Goal: Transaction & Acquisition: Purchase product/service

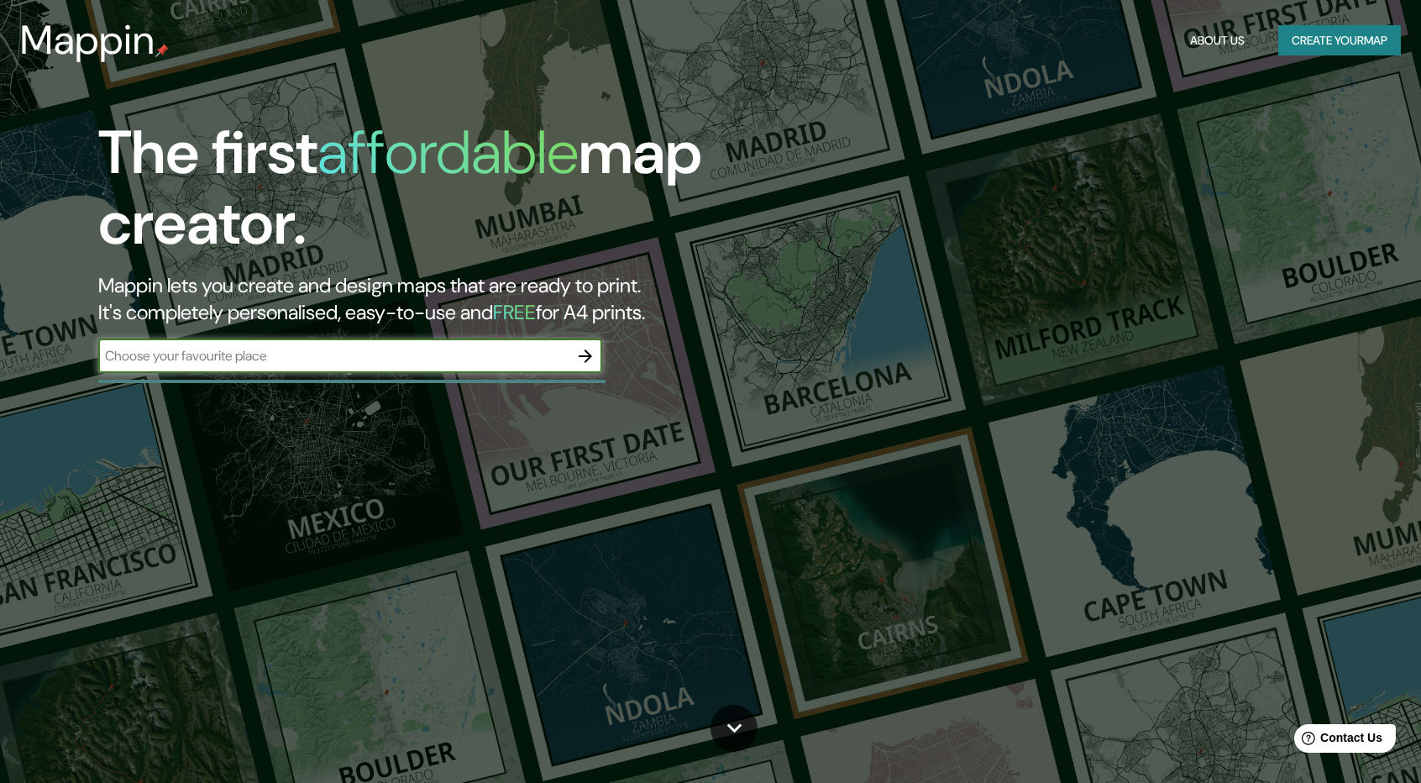
click at [1321, 45] on button "Create your map" at bounding box center [1339, 40] width 123 height 31
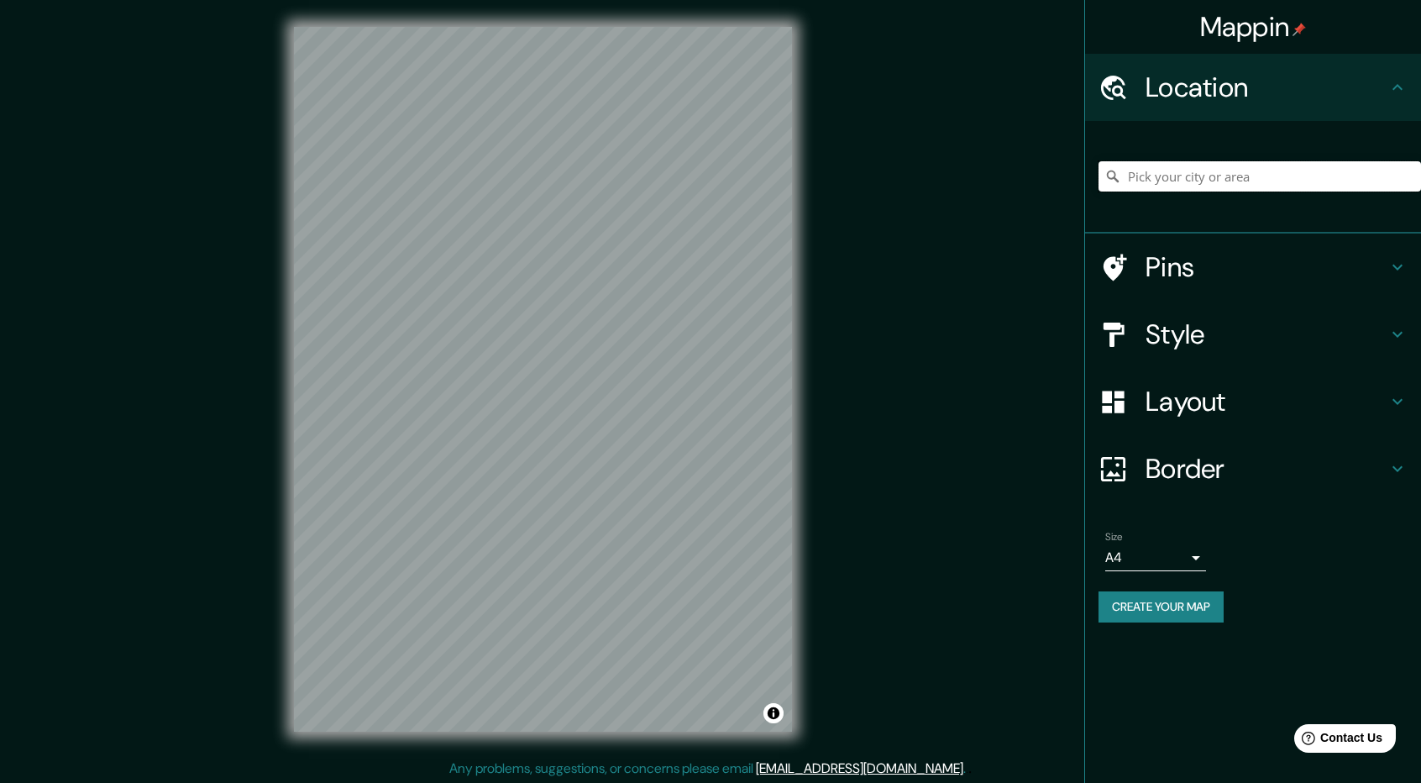
click at [1183, 177] on input "Pick your city or area" at bounding box center [1260, 176] width 323 height 30
type input "Conchagua, Departamento de [GEOGRAPHIC_DATA], [GEOGRAPHIC_DATA]"
click at [1399, 277] on div "Pins" at bounding box center [1253, 266] width 336 height 67
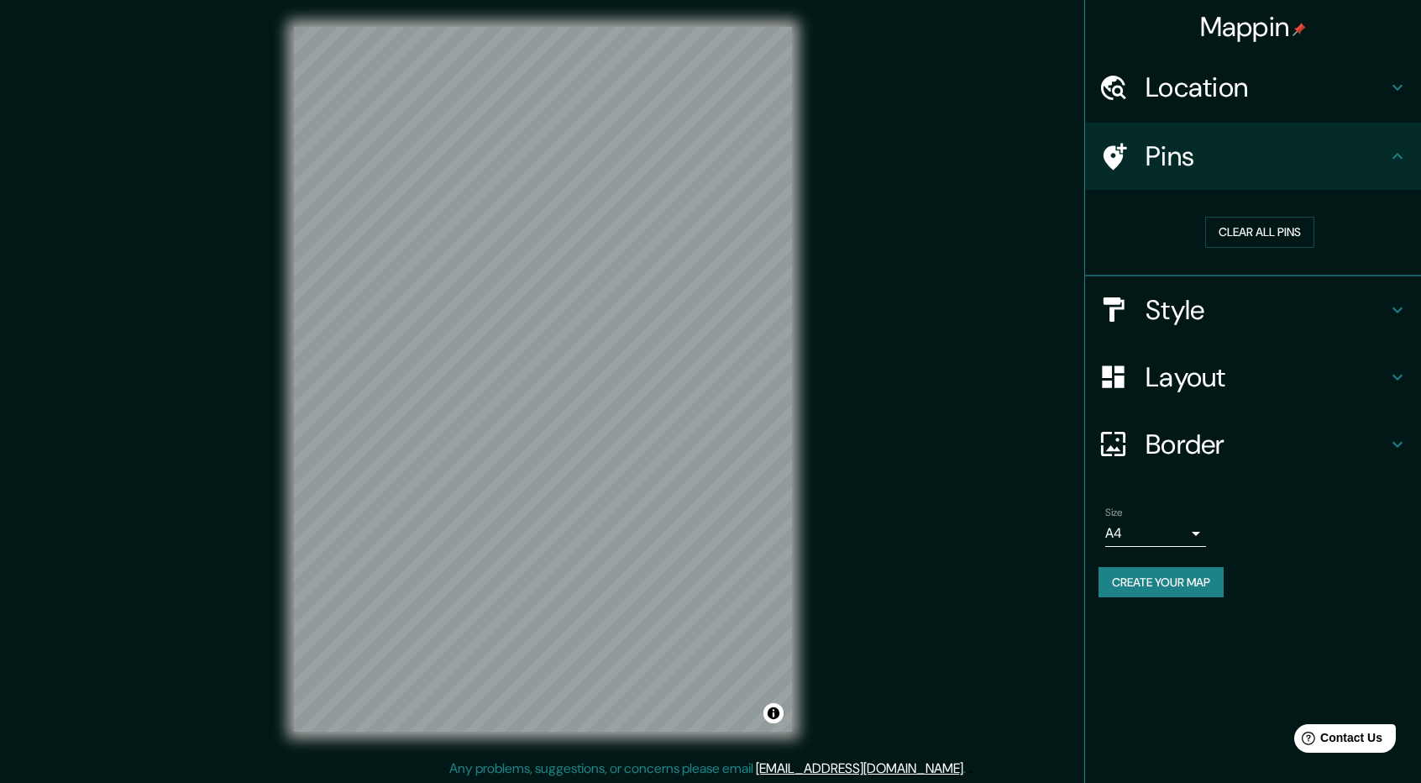
click at [1397, 312] on icon at bounding box center [1398, 310] width 20 height 20
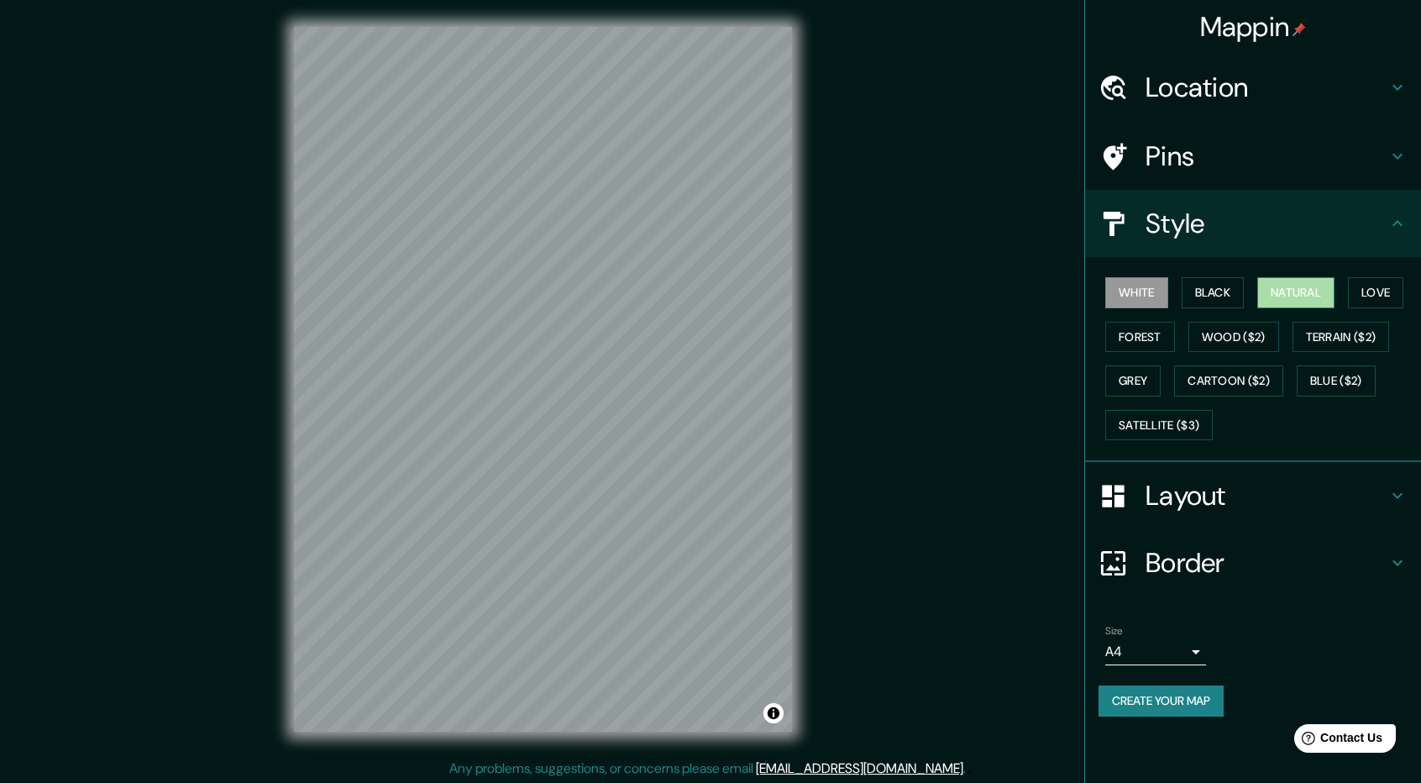
click at [1304, 295] on button "Natural" at bounding box center [1295, 292] width 77 height 31
click at [1393, 295] on button "Love" at bounding box center [1375, 292] width 55 height 31
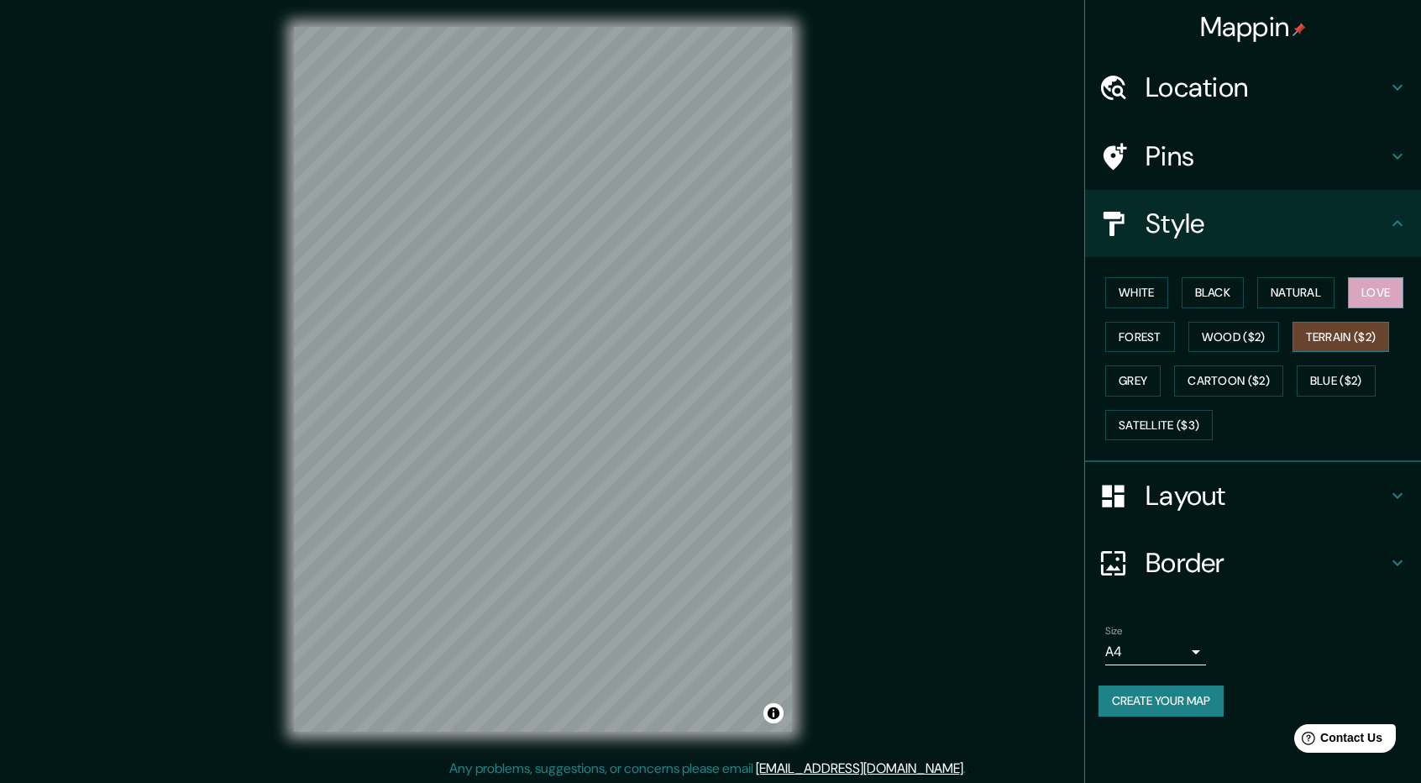
click at [1372, 331] on button "Terrain ($2)" at bounding box center [1341, 337] width 97 height 31
click at [1351, 337] on button "Terrain ($2)" at bounding box center [1341, 337] width 97 height 31
click at [1157, 327] on button "Forest" at bounding box center [1140, 337] width 70 height 31
click at [1142, 380] on button "Grey" at bounding box center [1132, 380] width 55 height 31
click at [1179, 495] on h4 "Layout" at bounding box center [1267, 496] width 242 height 34
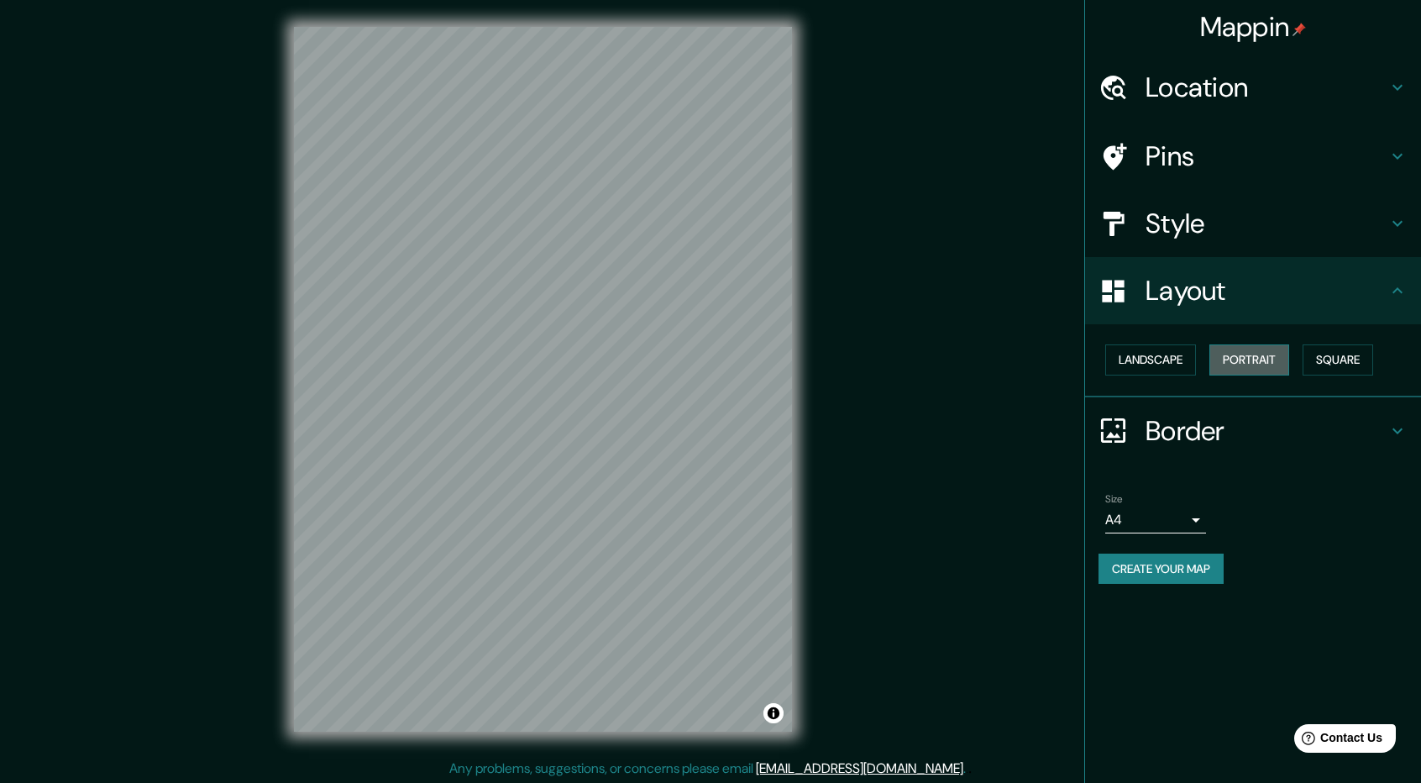
click at [1255, 359] on button "Portrait" at bounding box center [1249, 359] width 80 height 31
click at [1178, 359] on button "Landscape" at bounding box center [1150, 359] width 91 height 31
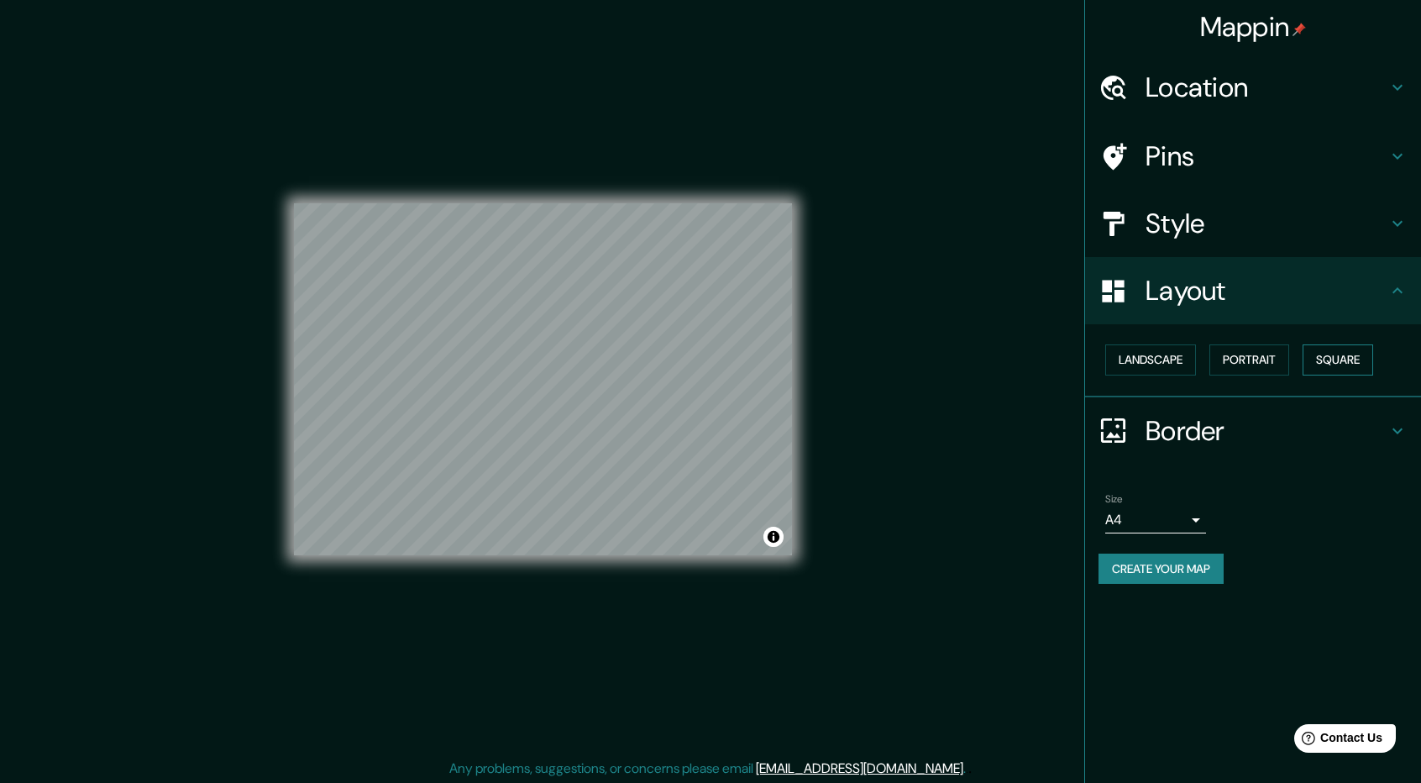
click at [1315, 365] on button "Square" at bounding box center [1338, 359] width 71 height 31
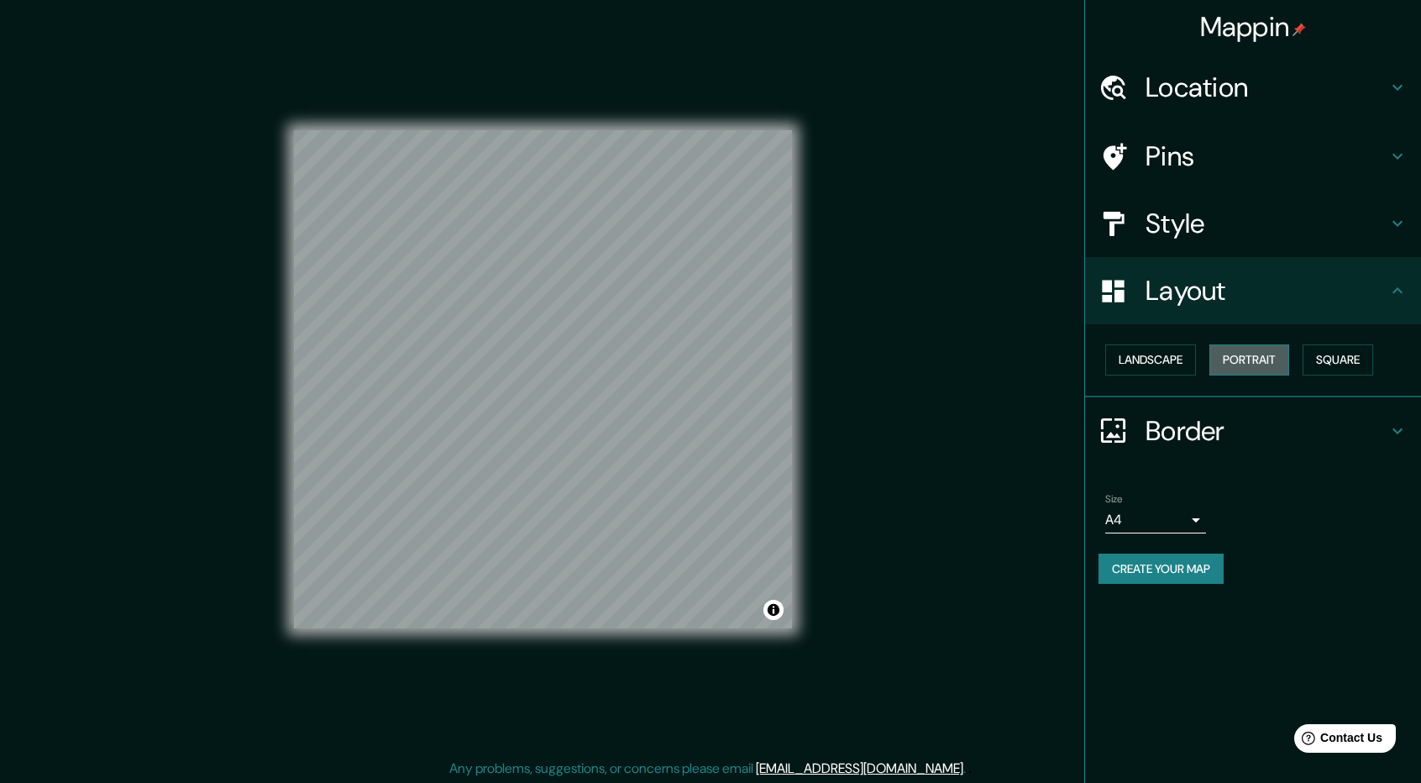
click at [1272, 367] on button "Portrait" at bounding box center [1249, 359] width 80 height 31
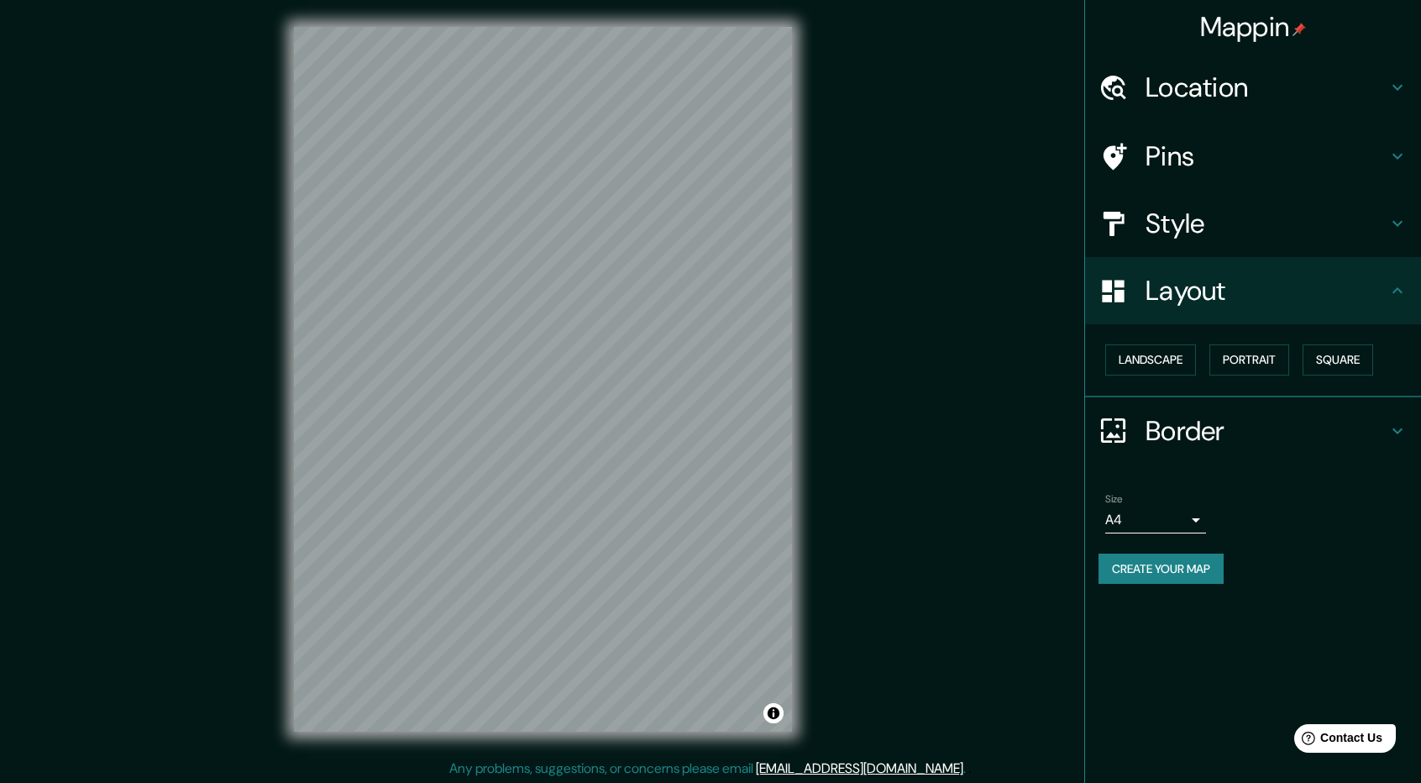
click at [1191, 234] on h4 "Style" at bounding box center [1267, 224] width 242 height 34
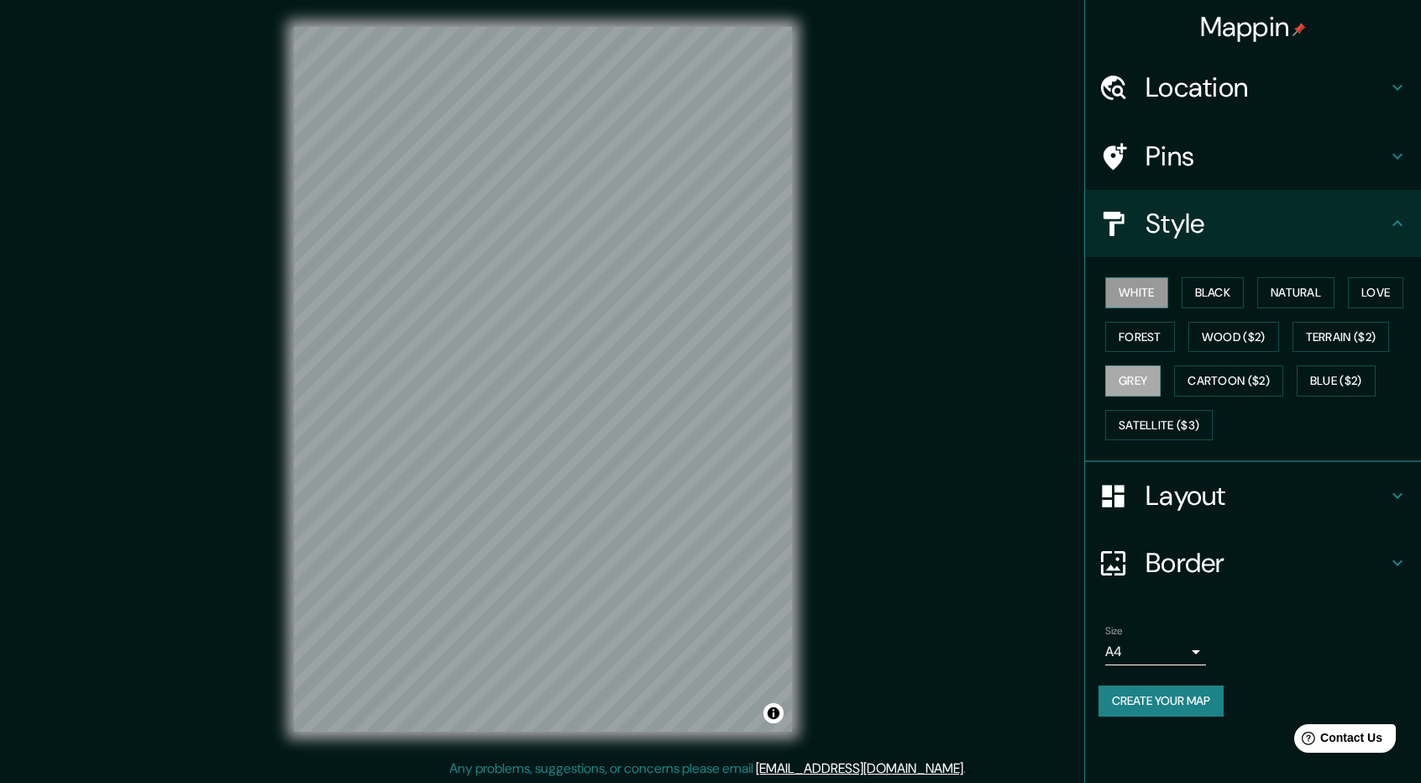
click at [1151, 296] on button "White" at bounding box center [1136, 292] width 63 height 31
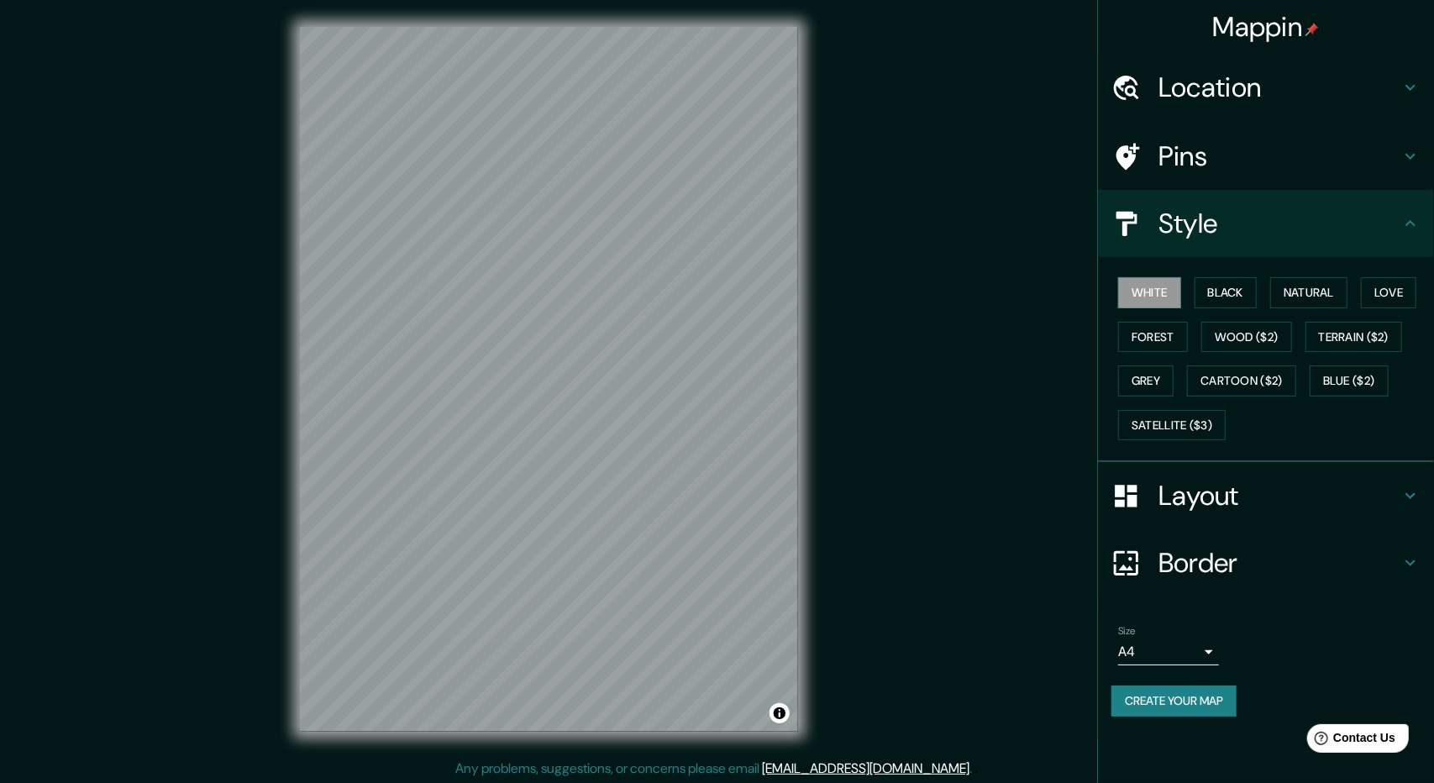
click at [1188, 653] on body "Mappin Location [GEOGRAPHIC_DATA], [GEOGRAPHIC_DATA], [GEOGRAPHIC_DATA] Conchag…" at bounding box center [717, 391] width 1434 height 783
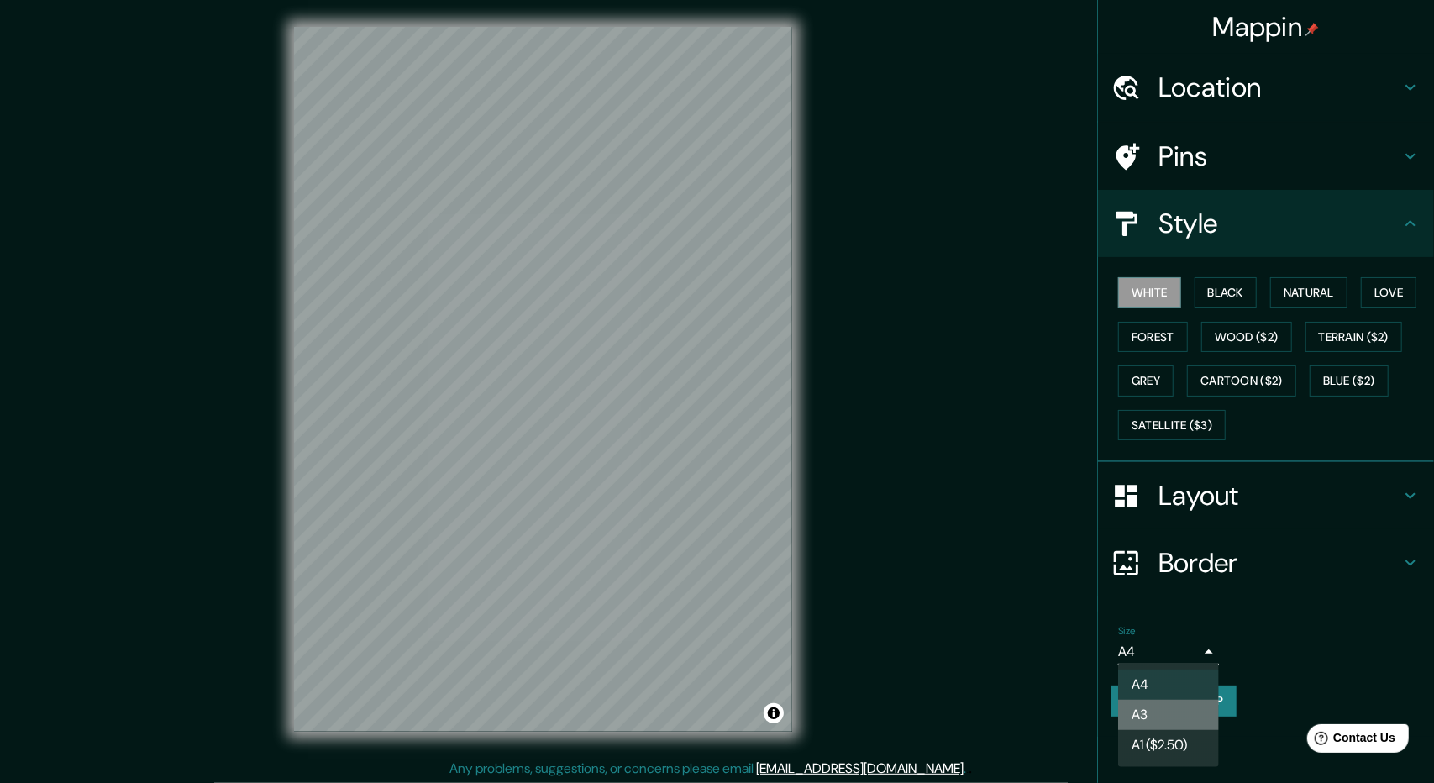
click at [1167, 708] on li "A3" at bounding box center [1168, 715] width 101 height 30
click at [1186, 653] on body "Mappin Location [GEOGRAPHIC_DATA], [GEOGRAPHIC_DATA], [GEOGRAPHIC_DATA] Conchag…" at bounding box center [717, 391] width 1434 height 783
click at [1167, 689] on li "A4" at bounding box center [1168, 684] width 101 height 30
type input "single"
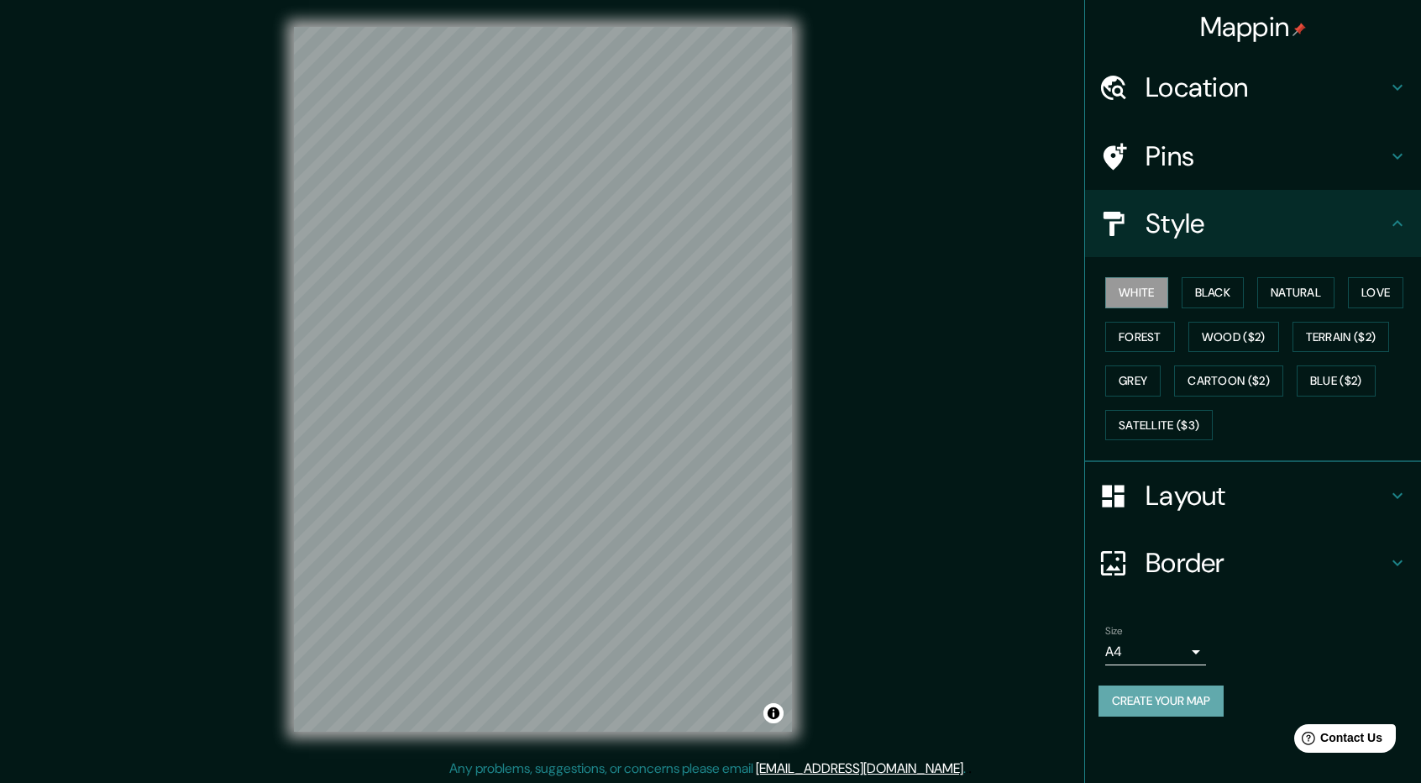
click at [1183, 701] on button "Create your map" at bounding box center [1161, 700] width 125 height 31
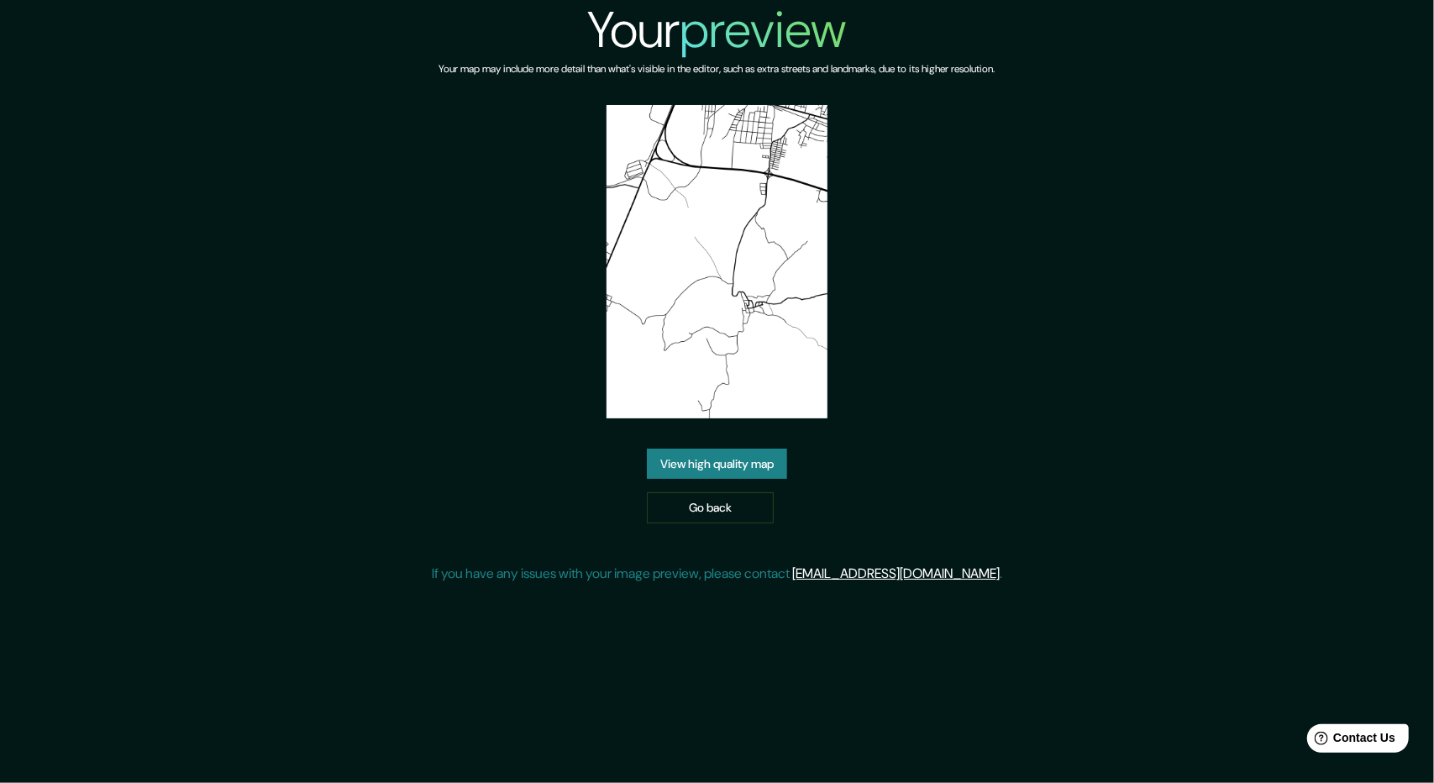
click at [721, 468] on link "View high quality map" at bounding box center [717, 464] width 140 height 31
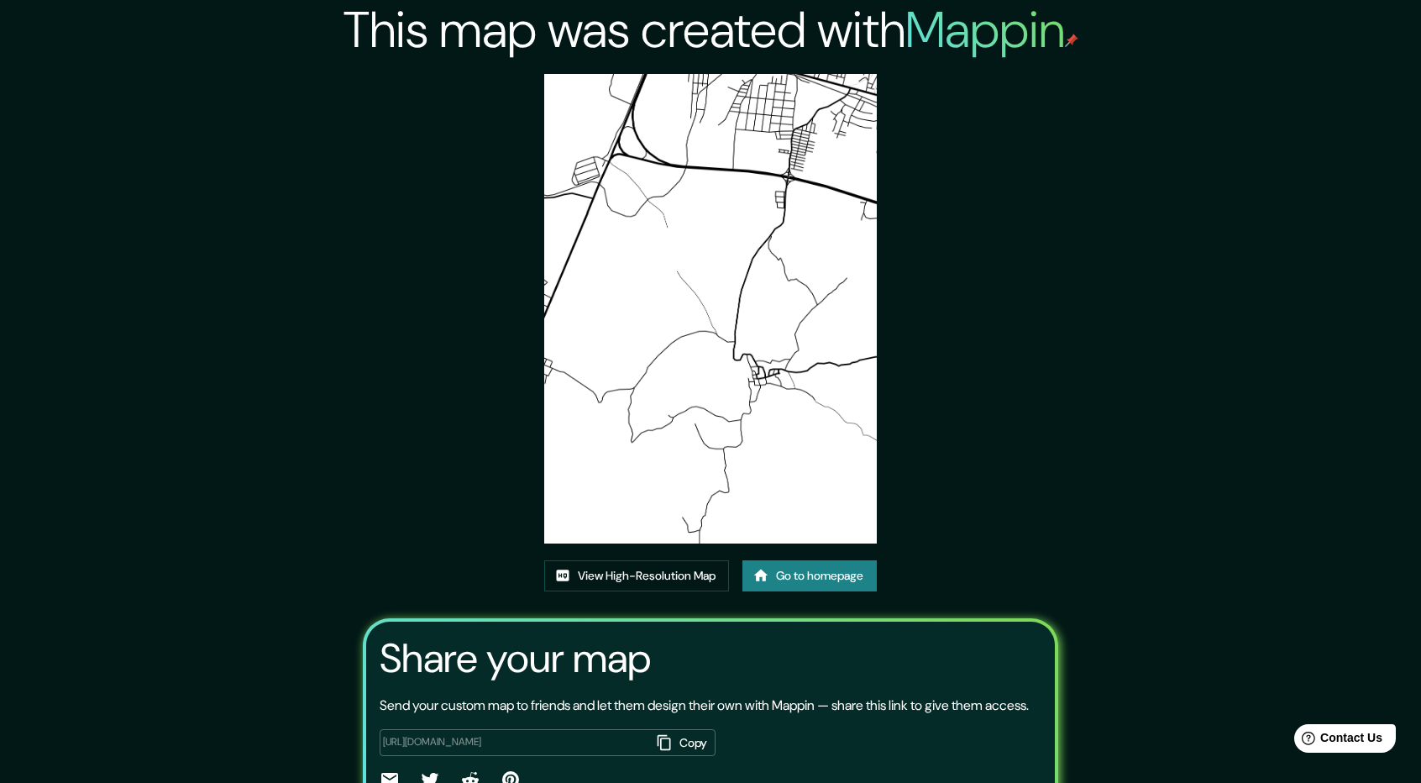
click at [835, 580] on link "Go to homepage" at bounding box center [809, 575] width 134 height 31
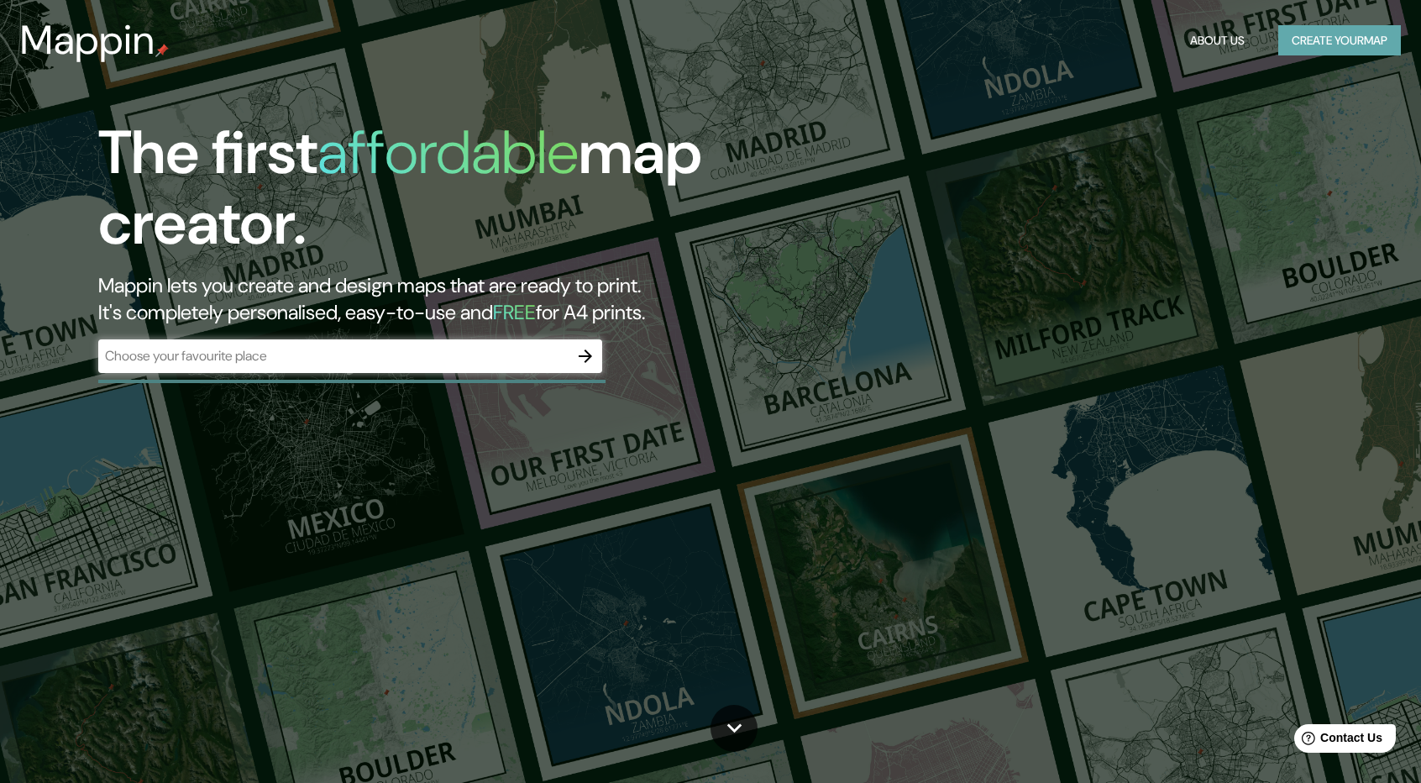
click at [1304, 36] on button "Create your map" at bounding box center [1339, 40] width 123 height 31
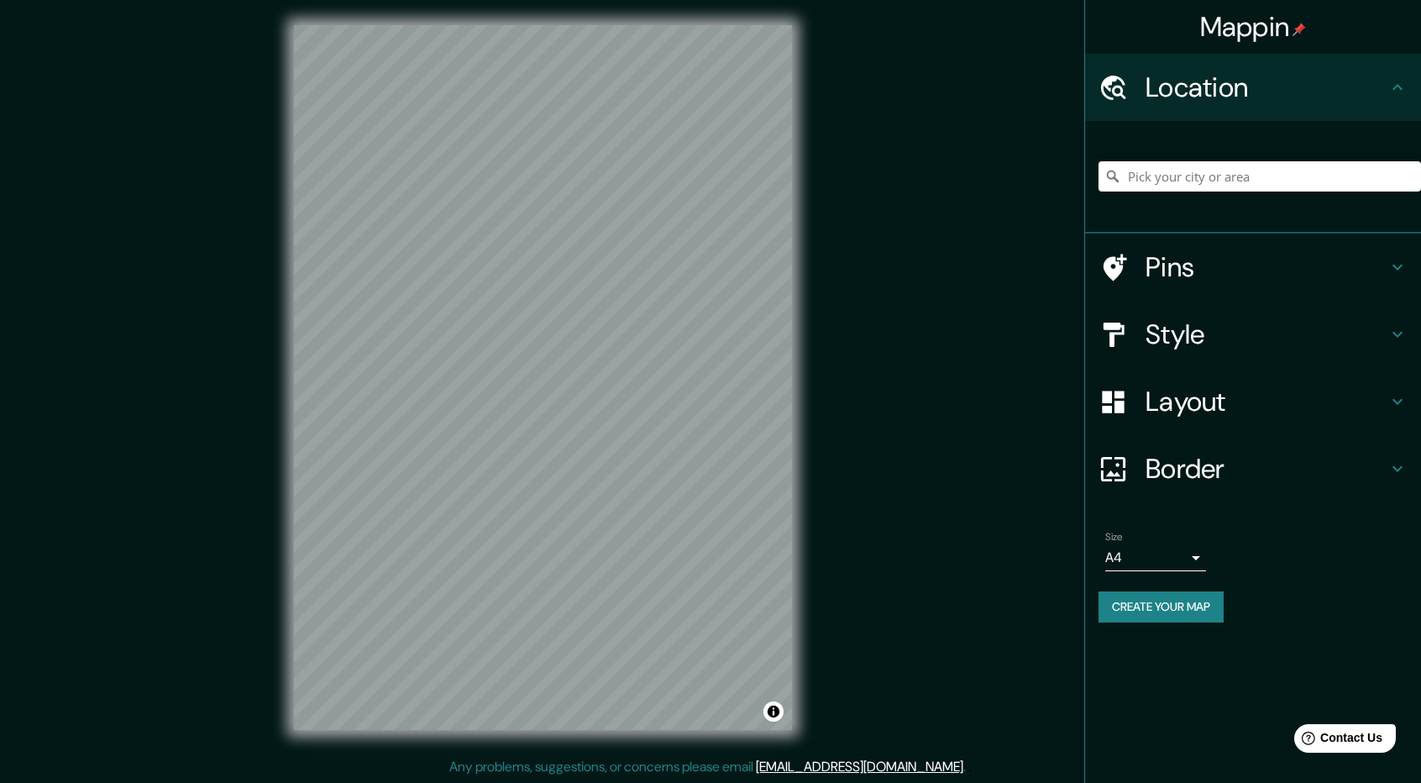
scroll to position [2, 0]
click at [1171, 180] on input "Pick your city or area" at bounding box center [1260, 176] width 323 height 30
type input "Conchagua, Departamento de [GEOGRAPHIC_DATA], [GEOGRAPHIC_DATA]"
click at [1183, 608] on button "Create your map" at bounding box center [1161, 606] width 125 height 31
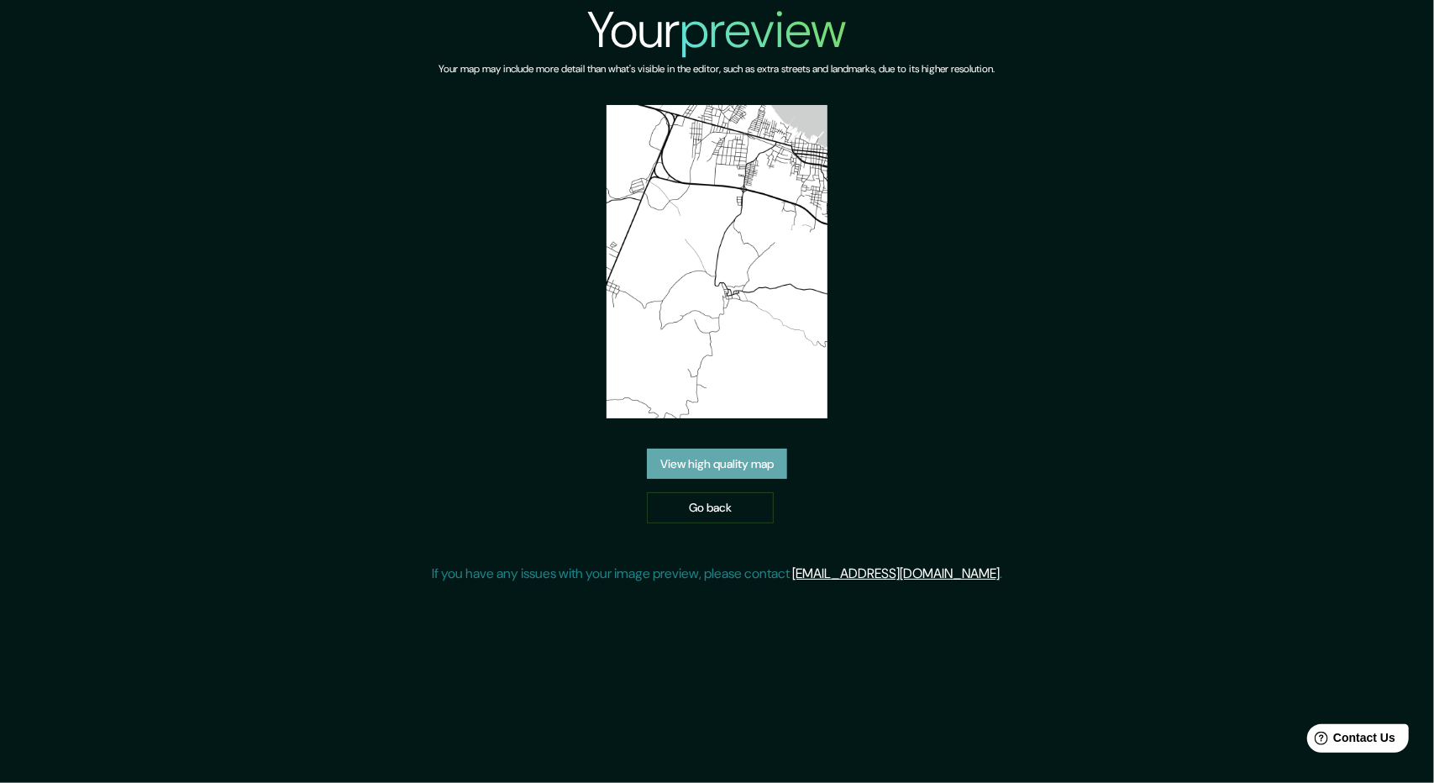
click at [732, 459] on link "View high quality map" at bounding box center [717, 464] width 140 height 31
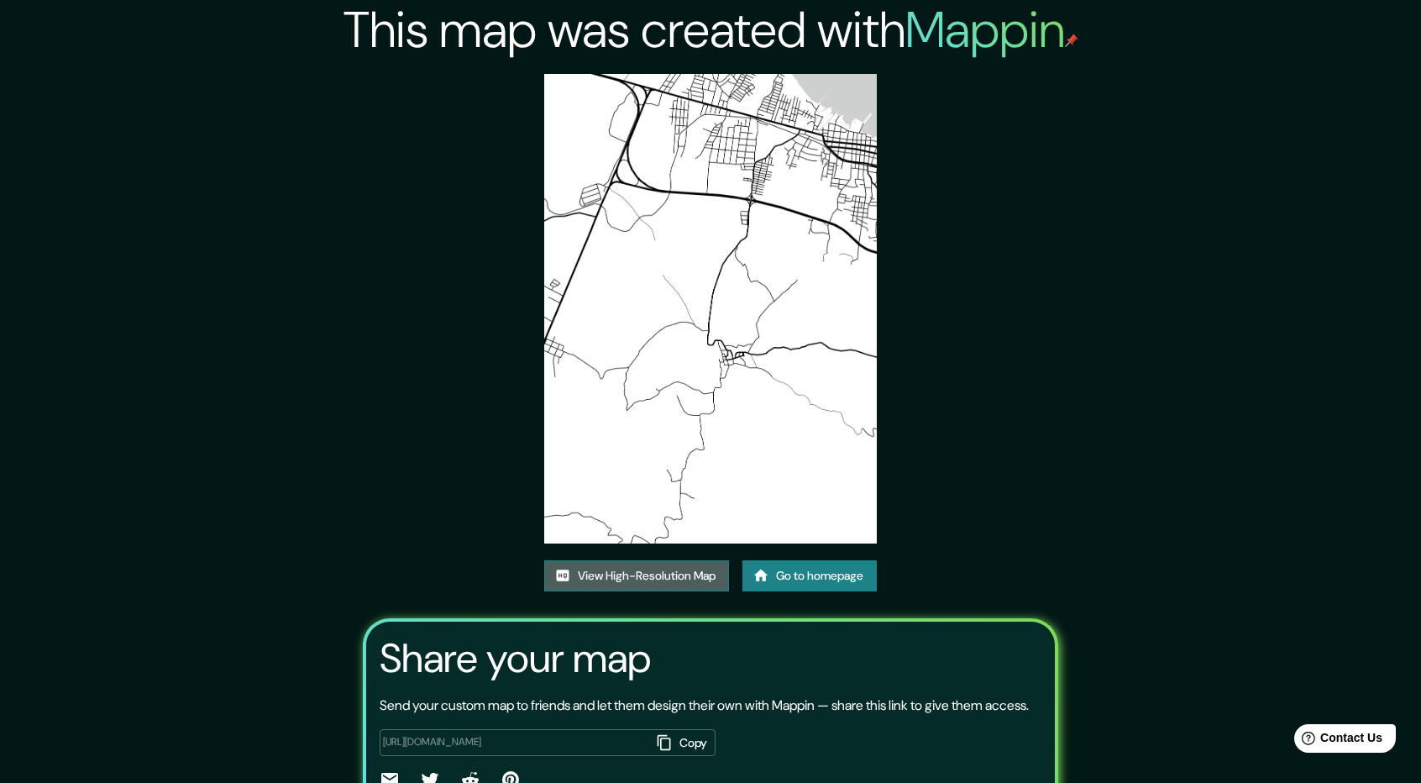
click at [599, 570] on link "View High-Resolution Map" at bounding box center [636, 575] width 185 height 31
click at [834, 569] on link "Go to homepage" at bounding box center [809, 575] width 134 height 31
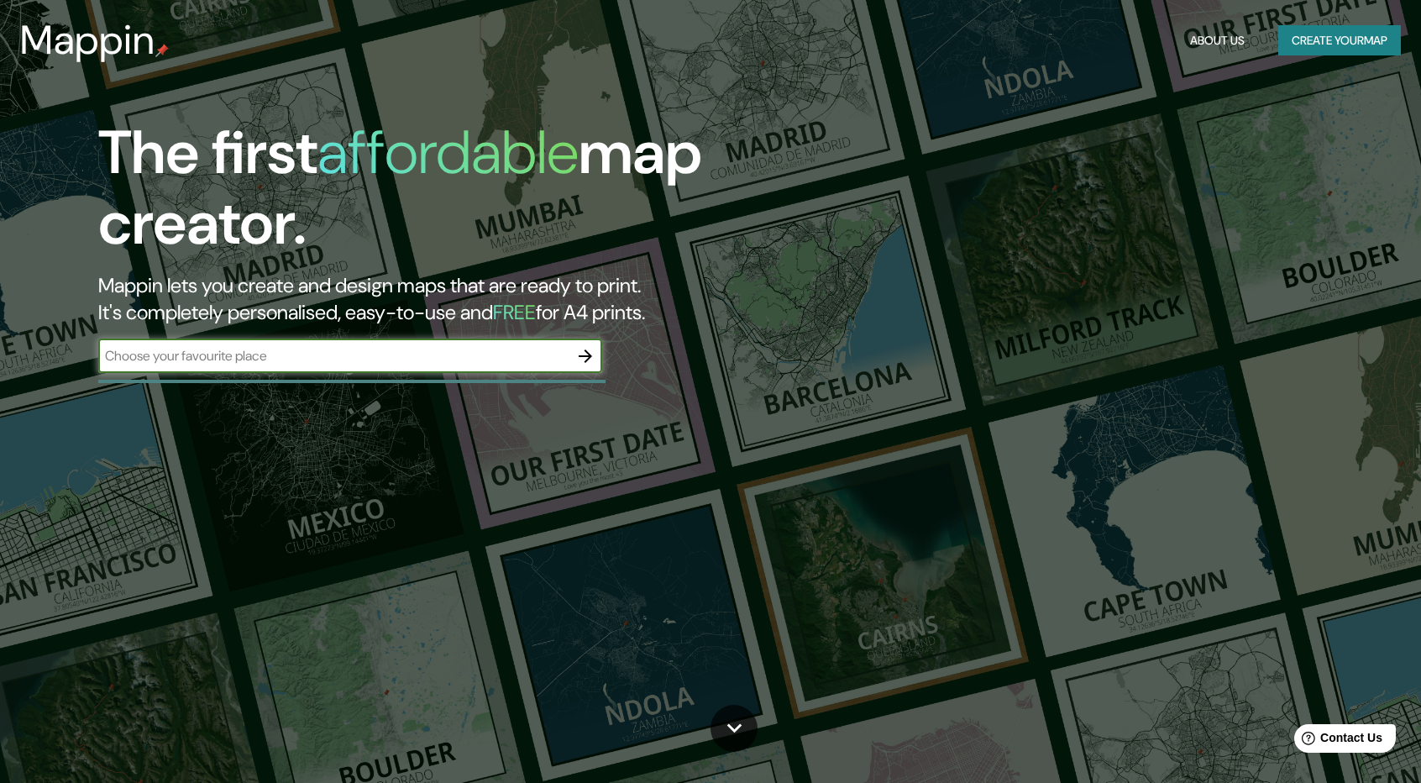
click at [1332, 39] on button "Create your map" at bounding box center [1339, 40] width 123 height 31
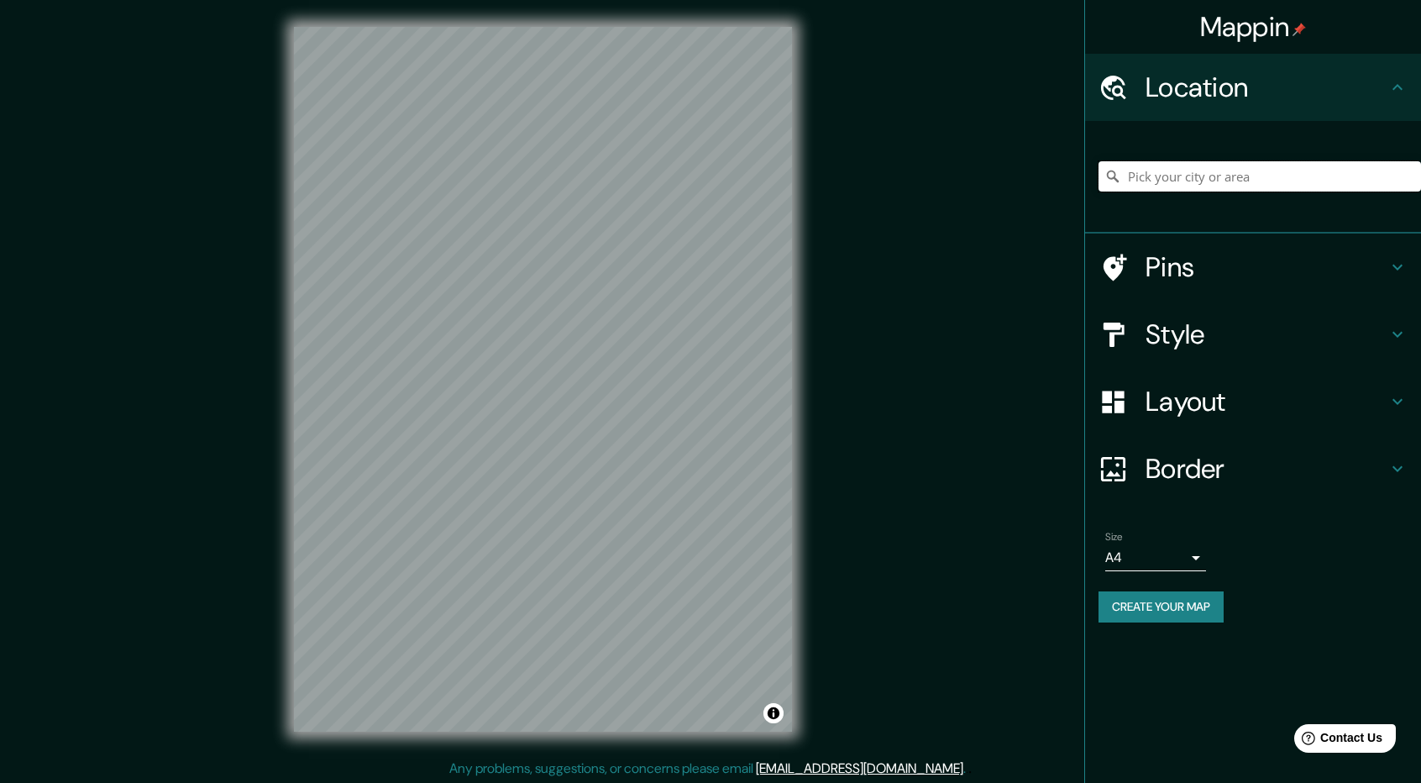
click at [1150, 181] on input "Pick your city or area" at bounding box center [1260, 176] width 323 height 30
type input "Conchagua, Departamento de [GEOGRAPHIC_DATA], [GEOGRAPHIC_DATA]"
click at [1162, 609] on button "Create your map" at bounding box center [1161, 606] width 125 height 31
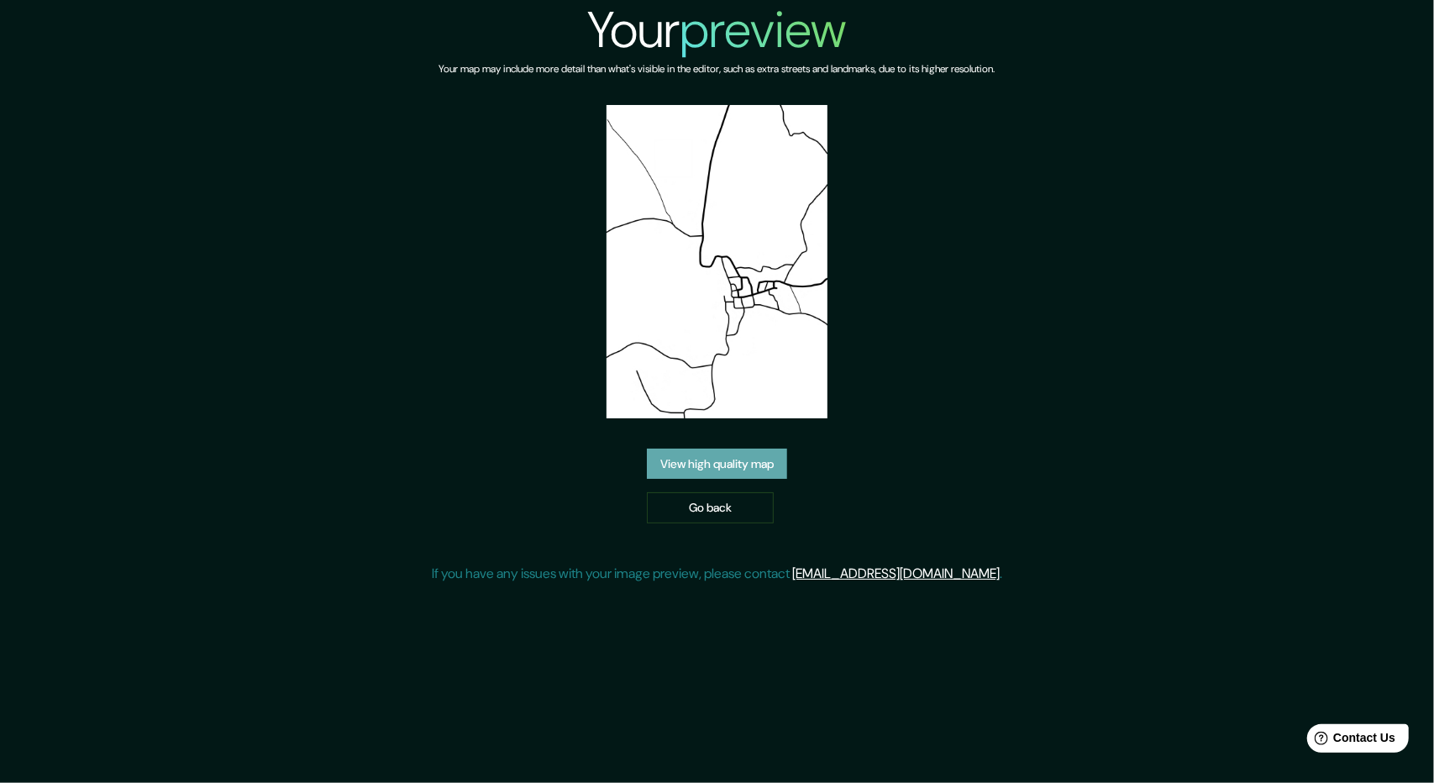
click at [729, 458] on link "View high quality map" at bounding box center [717, 464] width 140 height 31
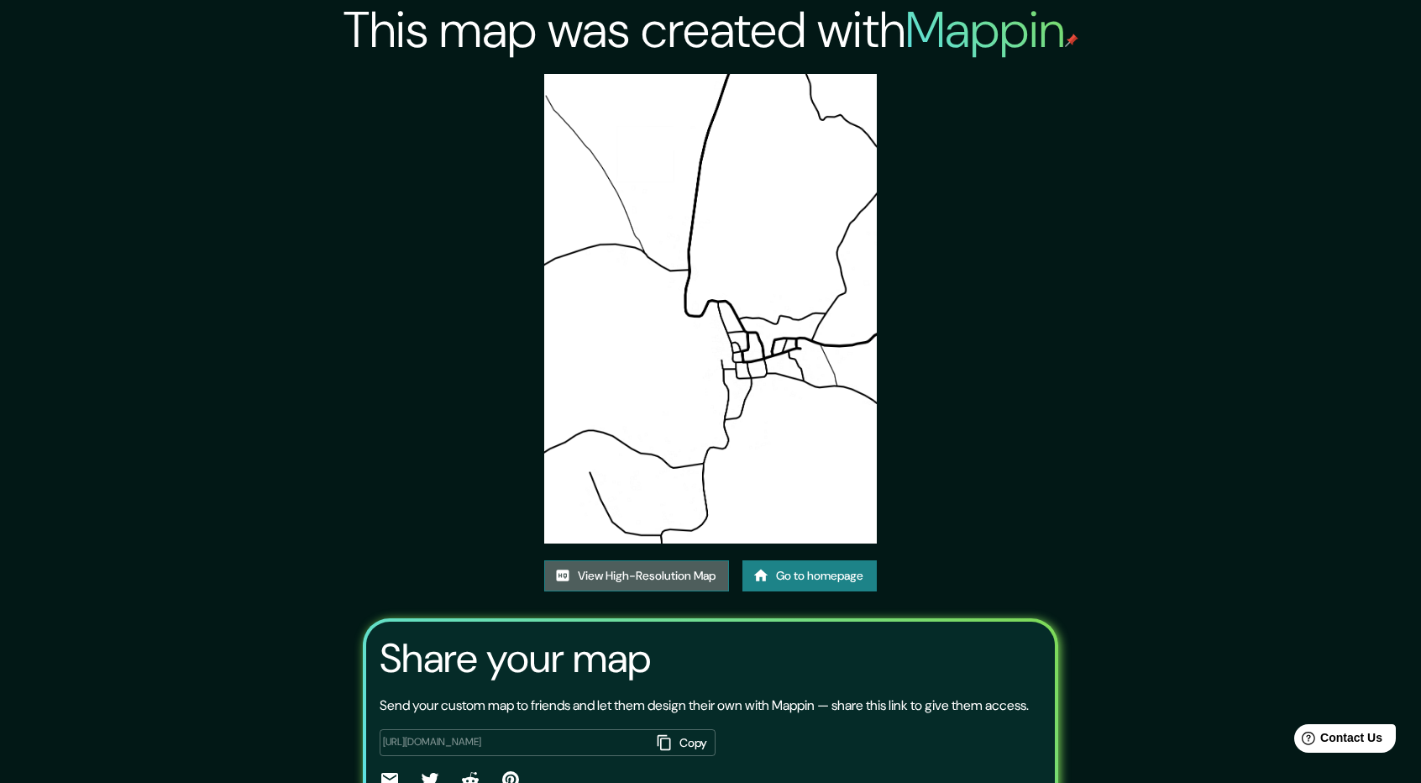
drag, startPoint x: 669, startPoint y: 359, endPoint x: 635, endPoint y: 575, distance: 217.6
click at [635, 575] on link "View High-Resolution Map" at bounding box center [636, 575] width 185 height 31
